Goal: Find specific page/section: Find specific page/section

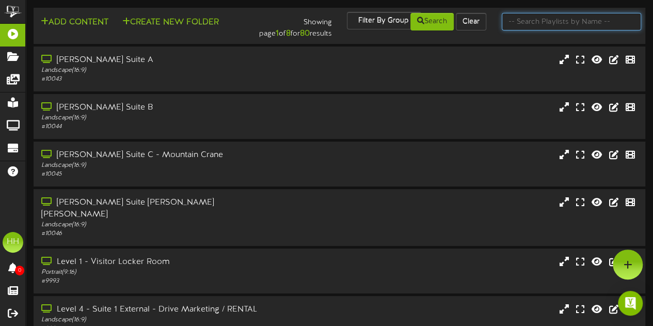
click at [539, 27] on input "text" at bounding box center [571, 22] width 139 height 18
type input "GRANITE"
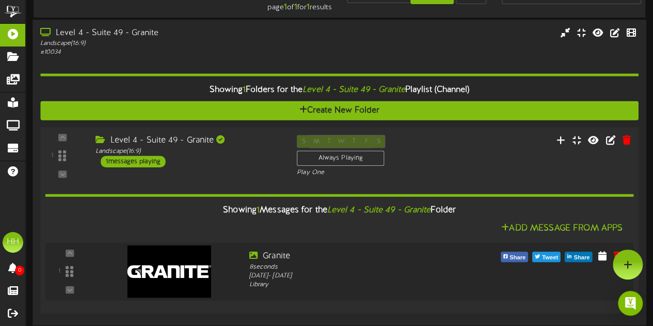
scroll to position [26, 0]
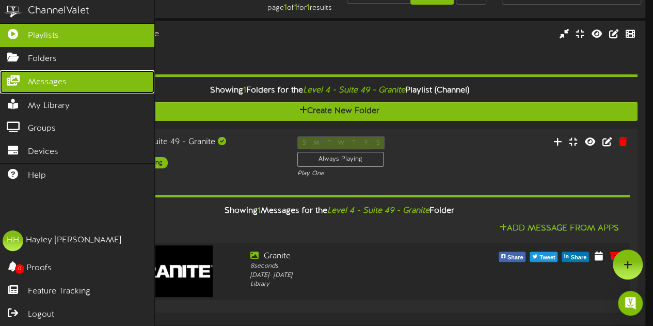
click at [54, 76] on span "Messages" at bounding box center [47, 82] width 39 height 12
